Goal: Transaction & Acquisition: Purchase product/service

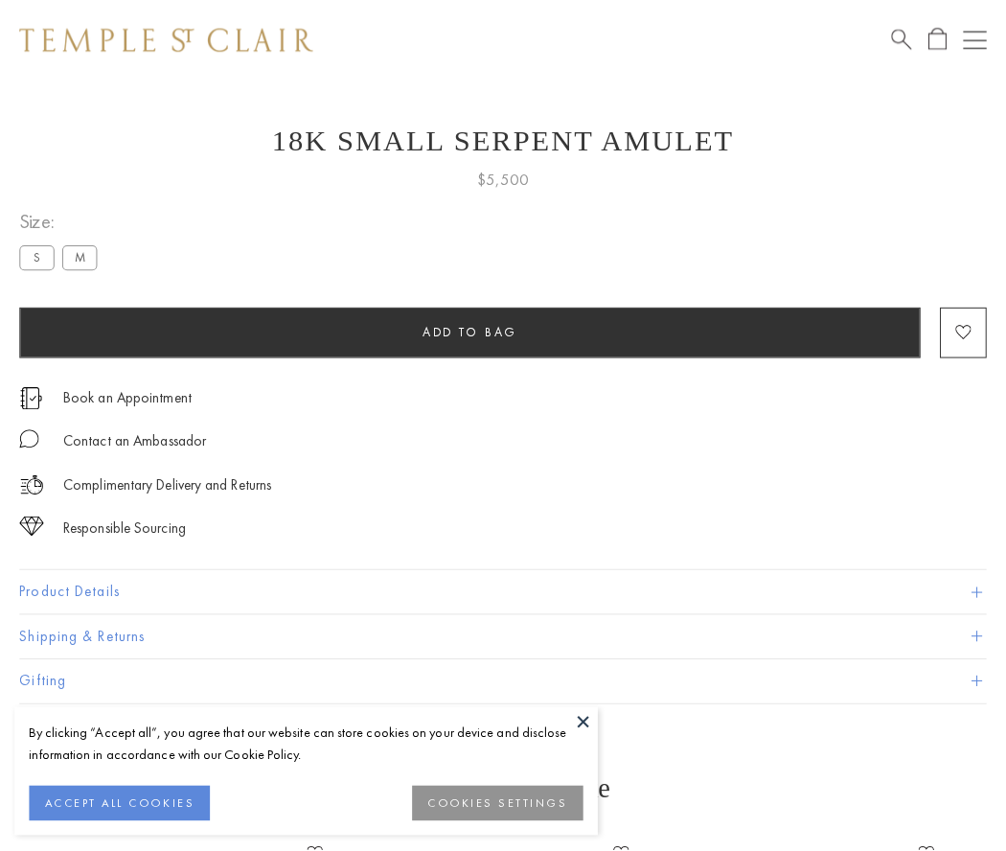
scroll to position [77, 0]
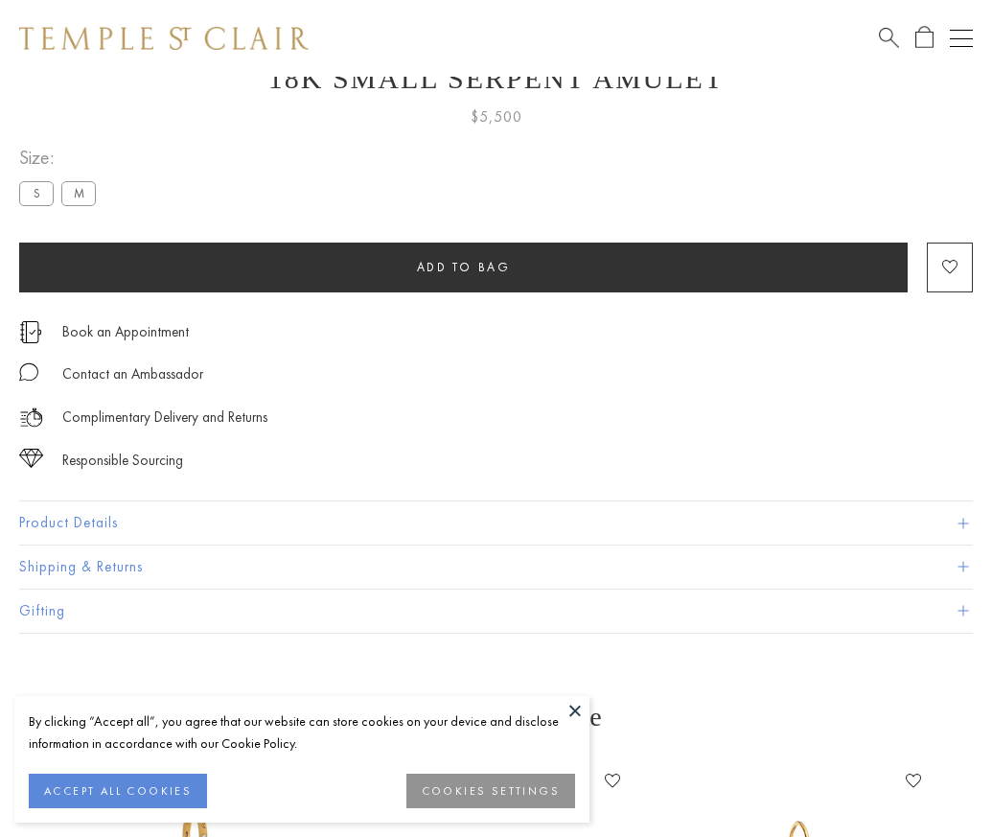
click at [463, 266] on span "Add to bag" at bounding box center [464, 267] width 94 height 16
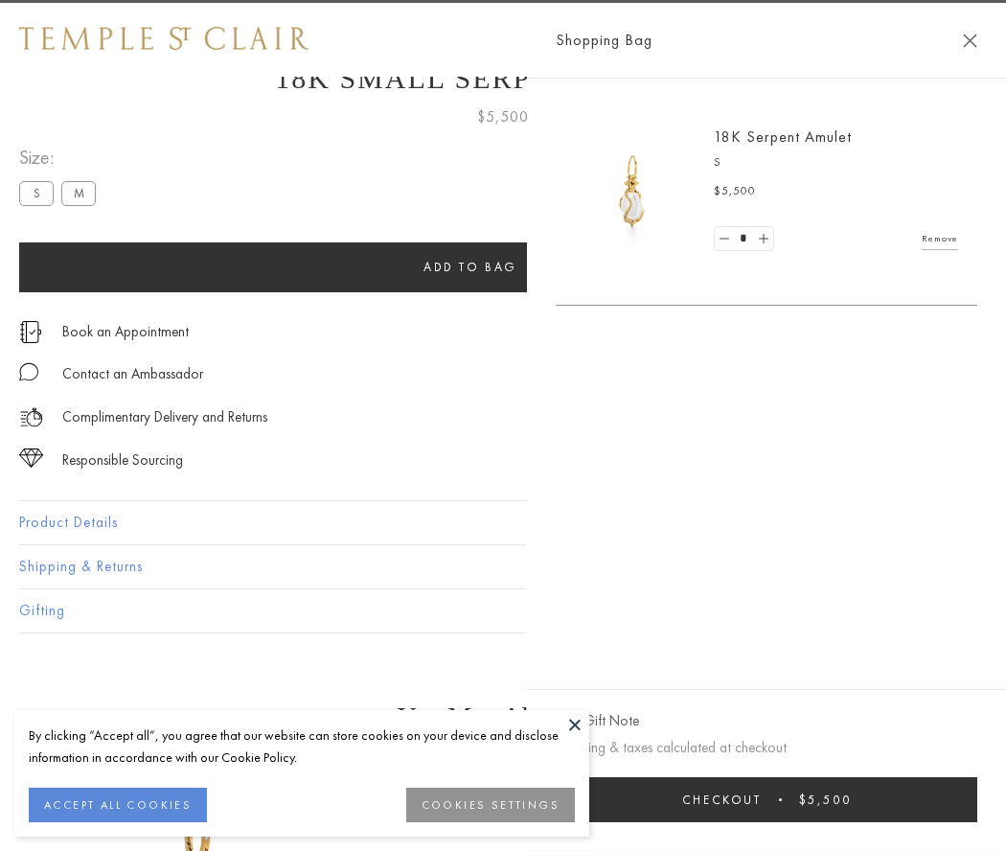
click at [762, 799] on span "Checkout" at bounding box center [722, 800] width 80 height 16
